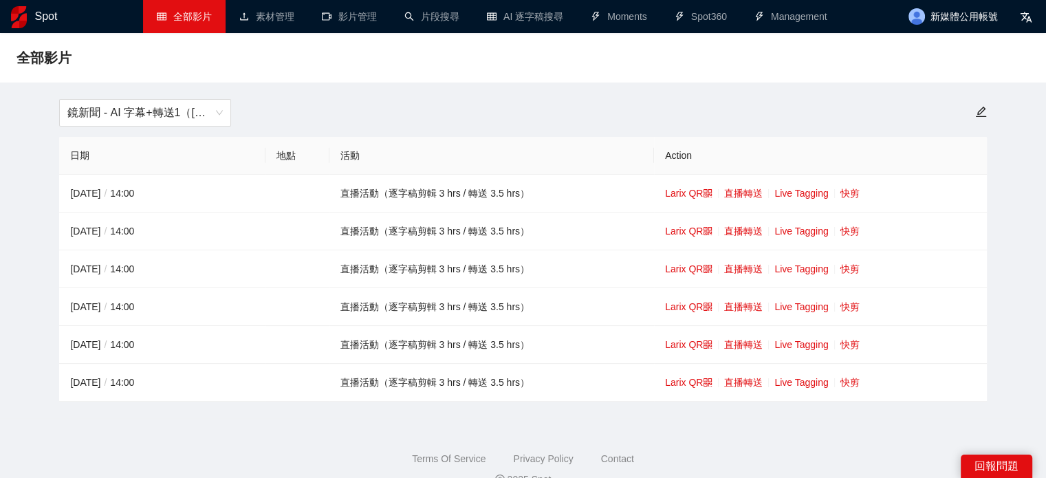
click at [9, 179] on div "鏡新聞 - AI 字幕+轉送1（[DATE]-[DATE]） 日期 地點 活動 Action [DATE] / 14:00 直播活動（逐字稿剪輯 3 hrs …" at bounding box center [522, 250] width 1029 height 303
click at [345, 21] on link "影片管理" at bounding box center [349, 16] width 55 height 11
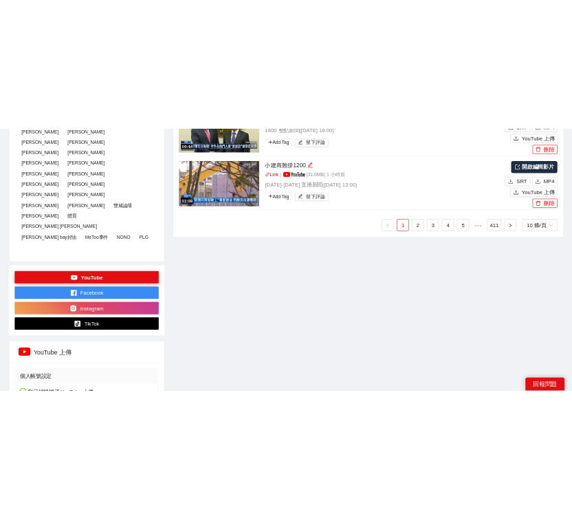
scroll to position [825, 0]
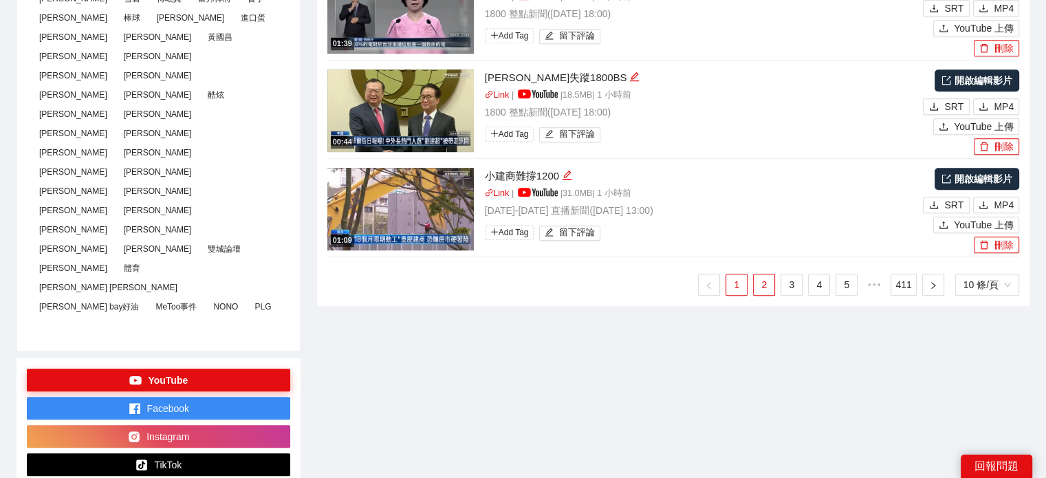
click at [763, 285] on link "2" at bounding box center [764, 284] width 21 height 21
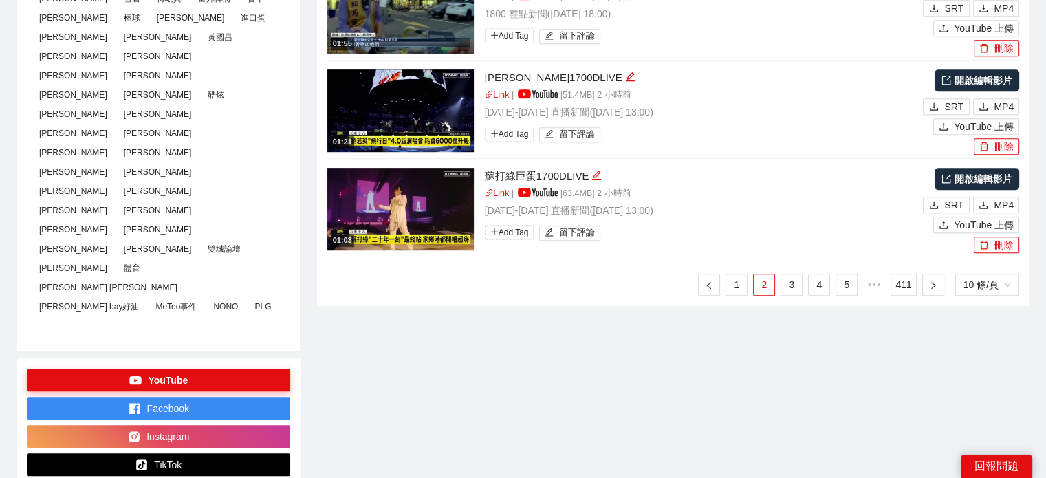
type textarea "**********"
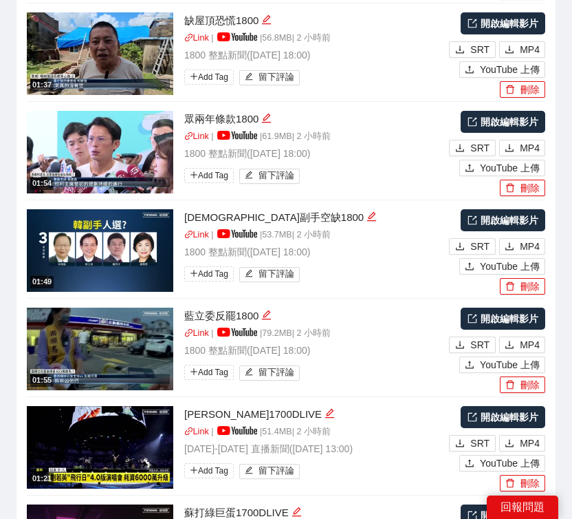
scroll to position [2407, 0]
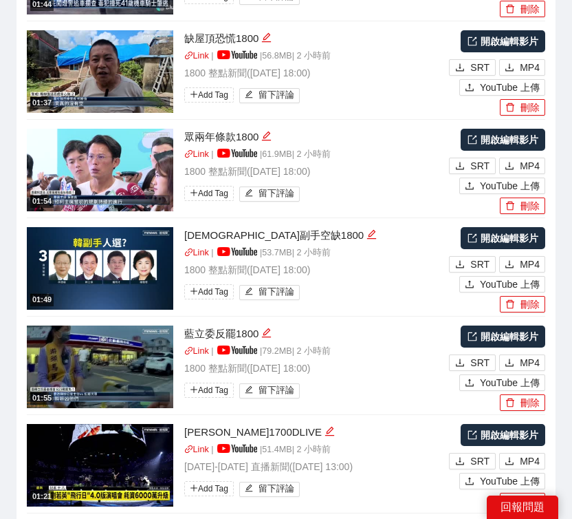
scroll to position [2269, 0]
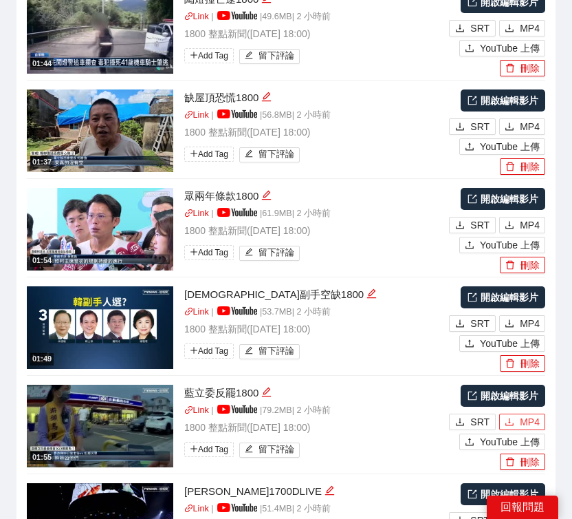
click at [525, 414] on span "MP4" at bounding box center [530, 421] width 20 height 15
click at [529, 316] on span "MP4" at bounding box center [530, 323] width 20 height 15
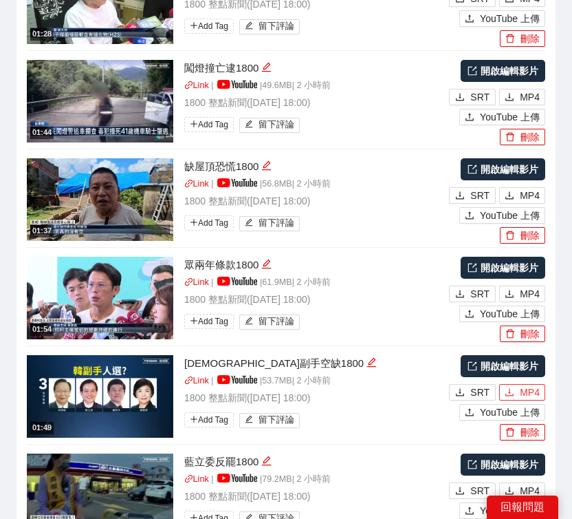
scroll to position [2132, 0]
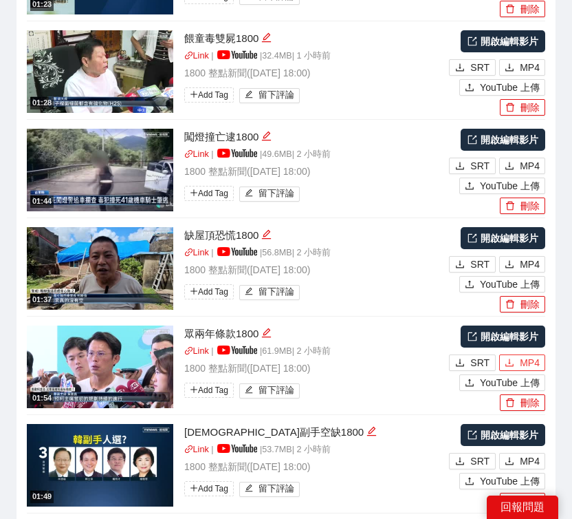
click at [519, 354] on button "MP4" at bounding box center [522, 362] width 46 height 17
click at [526, 257] on span "MP4" at bounding box center [530, 264] width 20 height 15
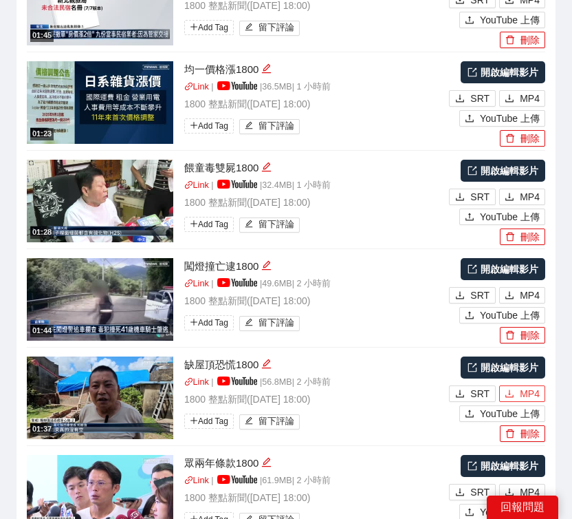
scroll to position [1994, 0]
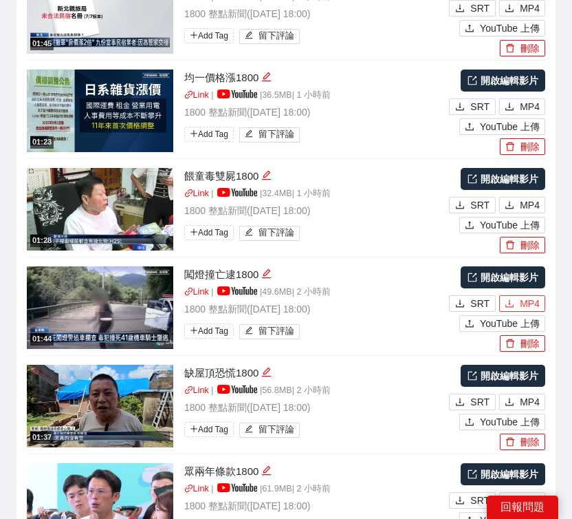
click at [519, 295] on button "MP4" at bounding box center [522, 303] width 46 height 17
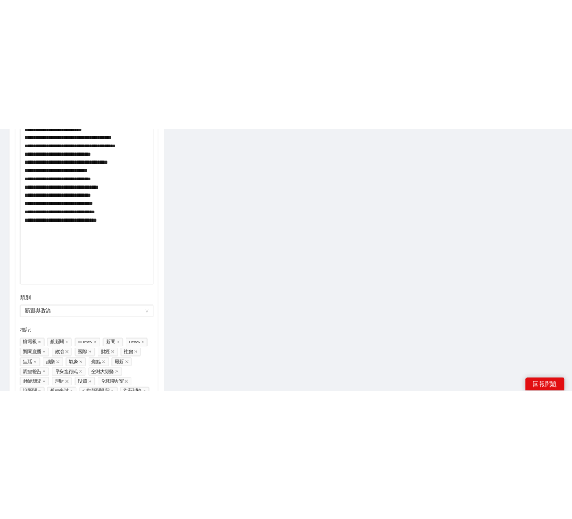
scroll to position [1804, 0]
